Goal: Transaction & Acquisition: Obtain resource

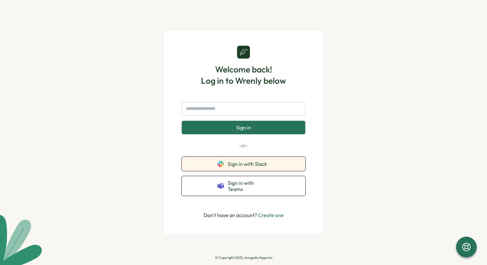
click at [212, 162] on button "Sign in with Slack" at bounding box center [244, 164] width 124 height 14
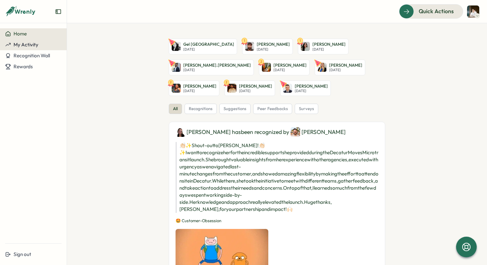
click at [41, 44] on div "My Activity" at bounding box center [33, 45] width 56 height 6
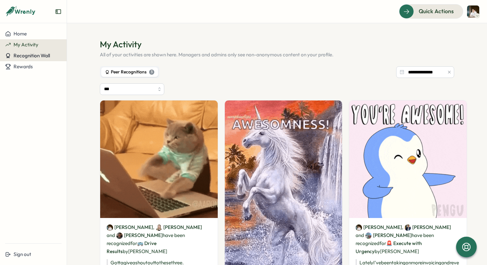
click at [42, 55] on span "Recognition Wall" at bounding box center [32, 56] width 36 height 6
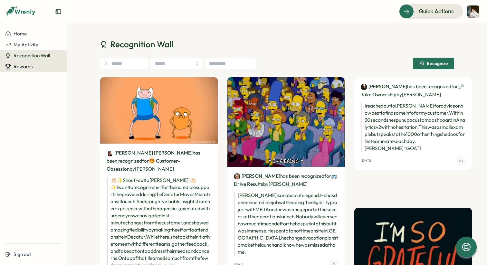
click at [35, 65] on div "Rewards" at bounding box center [33, 67] width 56 height 6
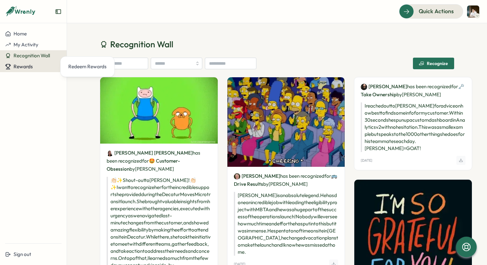
click at [26, 67] on span "Rewards" at bounding box center [23, 67] width 19 height 6
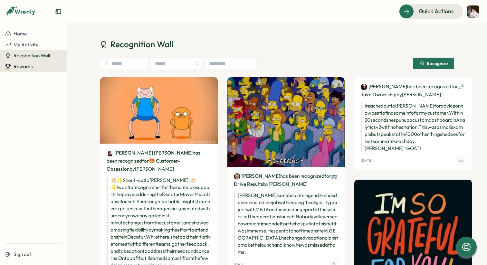
click at [18, 66] on span "Rewards" at bounding box center [23, 67] width 19 height 6
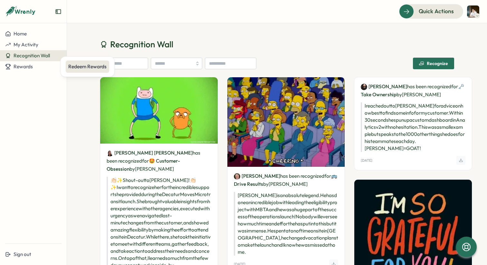
click at [87, 66] on div "Redeem Rewards" at bounding box center [87, 66] width 38 height 7
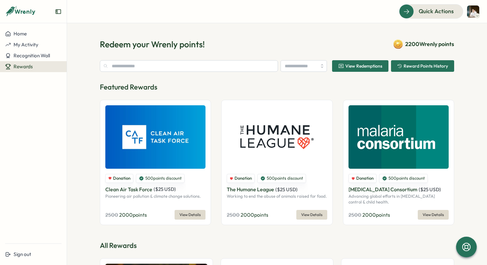
type input "******"
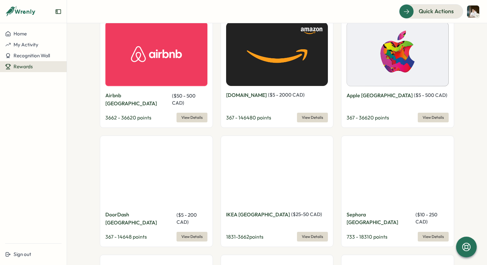
scroll to position [583, 0]
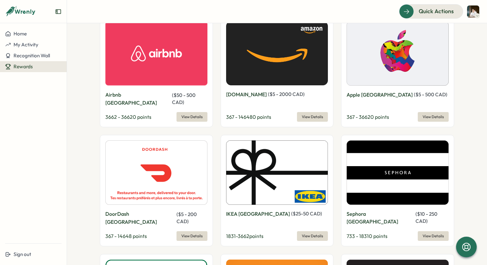
click at [189, 232] on span "View Details" at bounding box center [192, 236] width 21 height 9
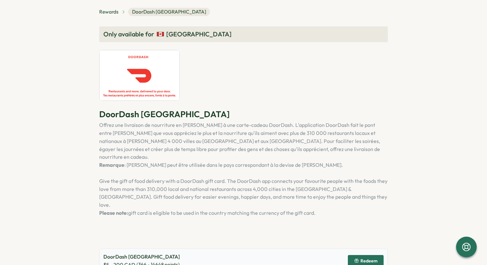
click at [359, 255] on button "Redeem" at bounding box center [366, 261] width 36 height 12
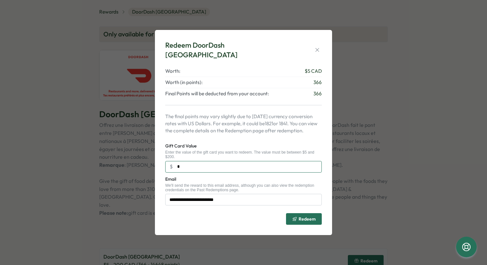
click at [199, 161] on input "*" at bounding box center [243, 167] width 157 height 12
type input "**"
click at [293, 217] on span "Redeem" at bounding box center [304, 219] width 24 height 11
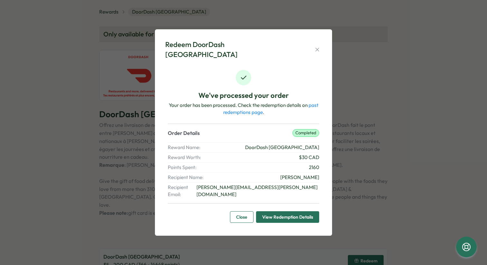
click at [270, 212] on span "View Redemption Details" at bounding box center [287, 217] width 51 height 11
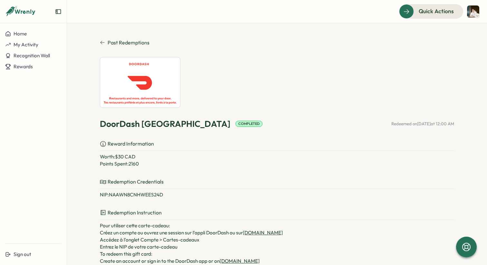
click at [274, 143] on p "Reward Information" at bounding box center [277, 145] width 355 height 11
click at [32, 34] on div "Home" at bounding box center [33, 34] width 56 height 6
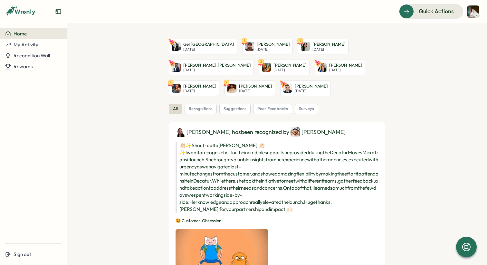
click at [30, 46] on span "My Activity" at bounding box center [26, 45] width 25 height 6
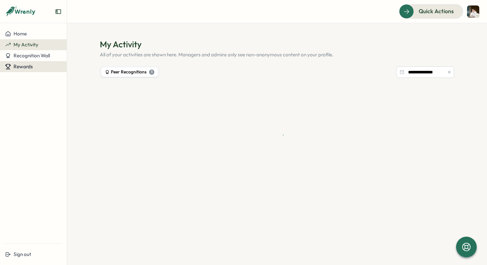
click at [32, 66] on span "Rewards" at bounding box center [23, 67] width 19 height 6
click at [84, 64] on div "Redeem Rewards" at bounding box center [87, 66] width 38 height 7
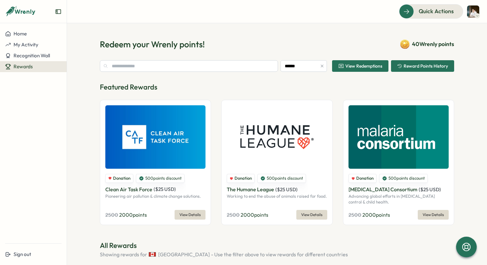
click at [474, 10] on img at bounding box center [473, 11] width 12 height 12
click at [329, 36] on section "Redeem your Wrenly points! 40 Wrenly points ****** View Redemptions Reward Poin…" at bounding box center [277, 144] width 420 height 242
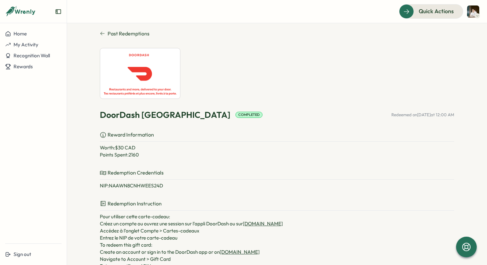
scroll to position [10, 0]
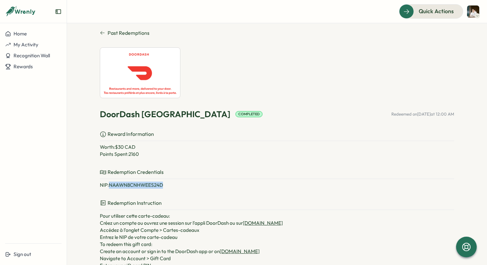
drag, startPoint x: 165, startPoint y: 183, endPoint x: 110, endPoint y: 184, distance: 54.8
click at [110, 184] on p "NIP : NAAWN8CNHWEES24D" at bounding box center [277, 185] width 355 height 7
click at [204, 196] on div "DoorDash Canada Completed Redeemed on [DATE] 12:00 AM Reward Information Worth:…" at bounding box center [277, 246] width 355 height 398
click at [161, 187] on p "NIP : NAAWN8CNHWEES24D" at bounding box center [277, 185] width 355 height 7
